Goal: Task Accomplishment & Management: Use online tool/utility

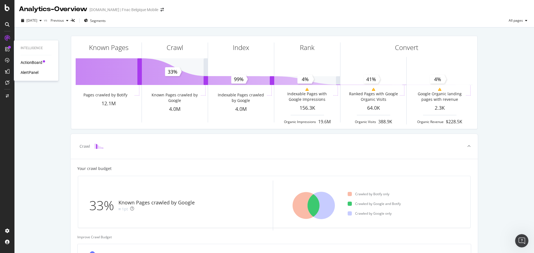
click at [29, 61] on div "ActionBoard" at bounding box center [32, 63] width 22 height 6
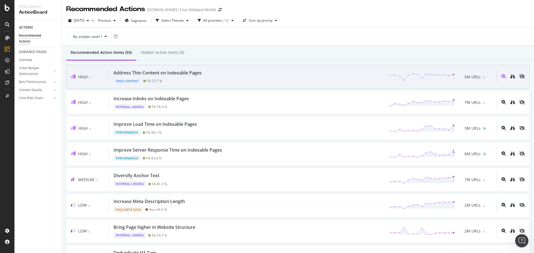
click at [195, 88] on div "High Address Thin Content on Indexable Pages Page Content FA - 72.7 % 5M URLs" at bounding box center [297, 77] width 463 height 24
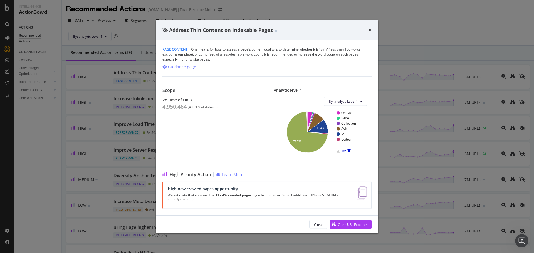
click at [349, 151] on icon "A chart." at bounding box center [348, 151] width 3 height 3
click at [352, 100] on span "By: analytic Level 1" at bounding box center [343, 101] width 29 height 5
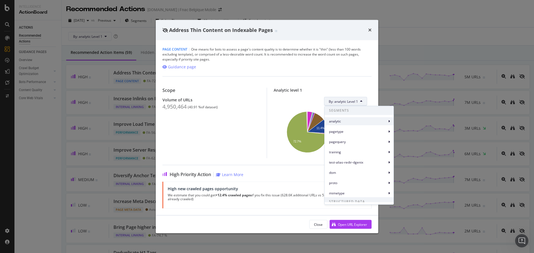
click at [353, 124] on div "analytic" at bounding box center [359, 121] width 69 height 8
click at [353, 130] on span "pagetype" at bounding box center [358, 131] width 58 height 5
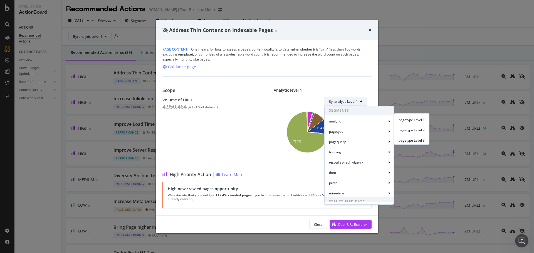
scroll to position [14, 0]
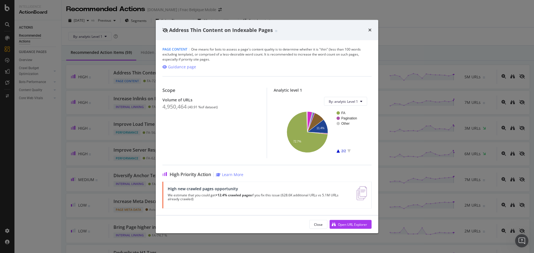
click at [256, 128] on div "Scope Volume of URLs 4,950,464 ( 40.91 % of dataset )" at bounding box center [214, 123] width 104 height 71
click at [327, 134] on icon "A chart." at bounding box center [317, 133] width 21 height 2
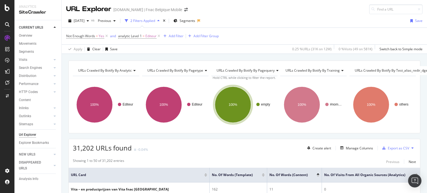
click at [261, 13] on div "URL Explorer [DOMAIN_NAME] | Fnac [GEOGRAPHIC_DATA] Mobile" at bounding box center [244, 7] width 365 height 14
click at [226, 129] on div "empty 100% pagequery Crawled URLs empty 31,202" at bounding box center [244, 105] width 66 height 48
